Goal: Task Accomplishment & Management: Complete application form

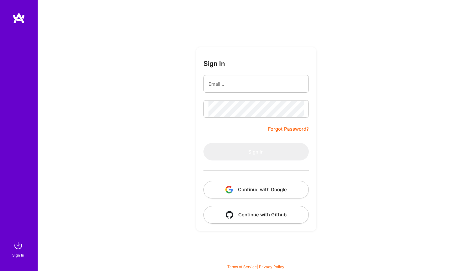
type input "[PERSON_NAME][EMAIL_ADDRESS][PERSON_NAME][DOMAIN_NAME]"
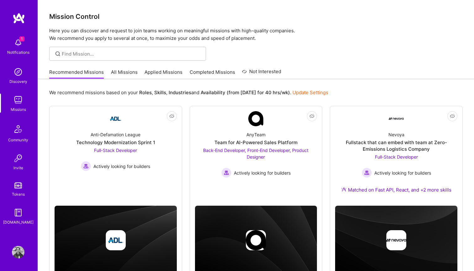
click at [133, 72] on link "All Missions" at bounding box center [124, 74] width 27 height 10
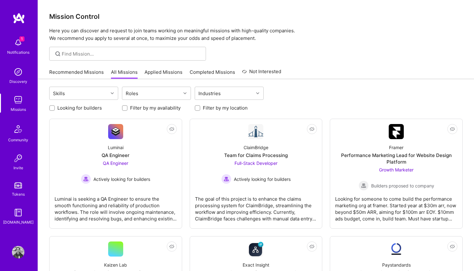
click at [164, 73] on link "Applied Missions" at bounding box center [164, 74] width 38 height 10
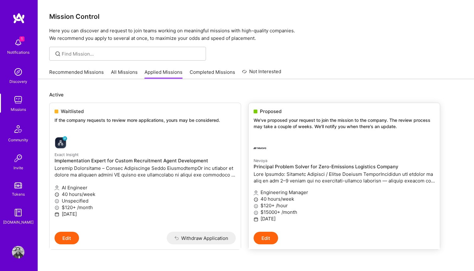
click at [258, 113] on div "Proposed" at bounding box center [344, 111] width 181 height 7
click at [256, 113] on span at bounding box center [256, 111] width 4 height 4
click at [270, 109] on span "Proposed" at bounding box center [271, 111] width 22 height 7
click at [275, 131] on div "Proposed We've proposed your request to join the mission to the company. The re…" at bounding box center [344, 120] width 191 height 34
click at [264, 147] on img at bounding box center [260, 148] width 13 height 13
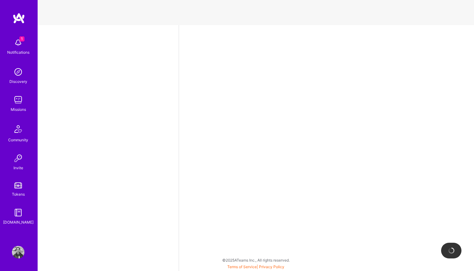
select select "US"
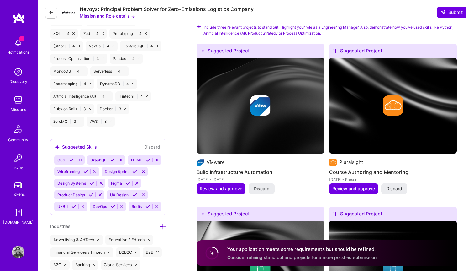
scroll to position [798, 0]
